Goal: Consume media (video, audio): Browse casually

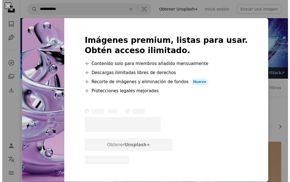
scroll to position [57, 0]
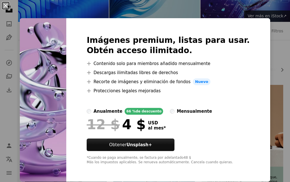
click at [5, 6] on button "An X shape" at bounding box center [5, 5] width 7 height 7
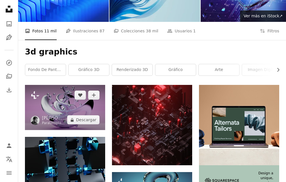
click at [49, 101] on img at bounding box center [65, 107] width 80 height 45
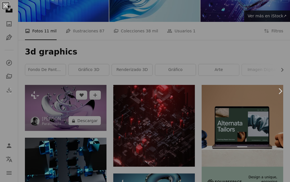
click at [50, 101] on div "An X shape Chevron left Chevron right" at bounding box center [145, 91] width 290 height 182
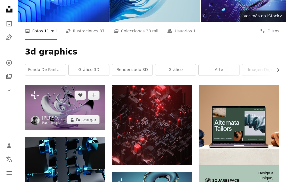
click at [50, 101] on img at bounding box center [65, 107] width 80 height 45
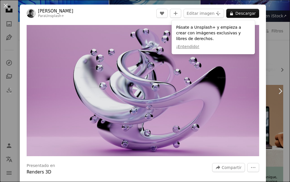
click at [136, 100] on img "Ampliar en esta imagen" at bounding box center [143, 90] width 233 height 131
